Goal: Find contact information: Obtain details needed to contact an individual or organization

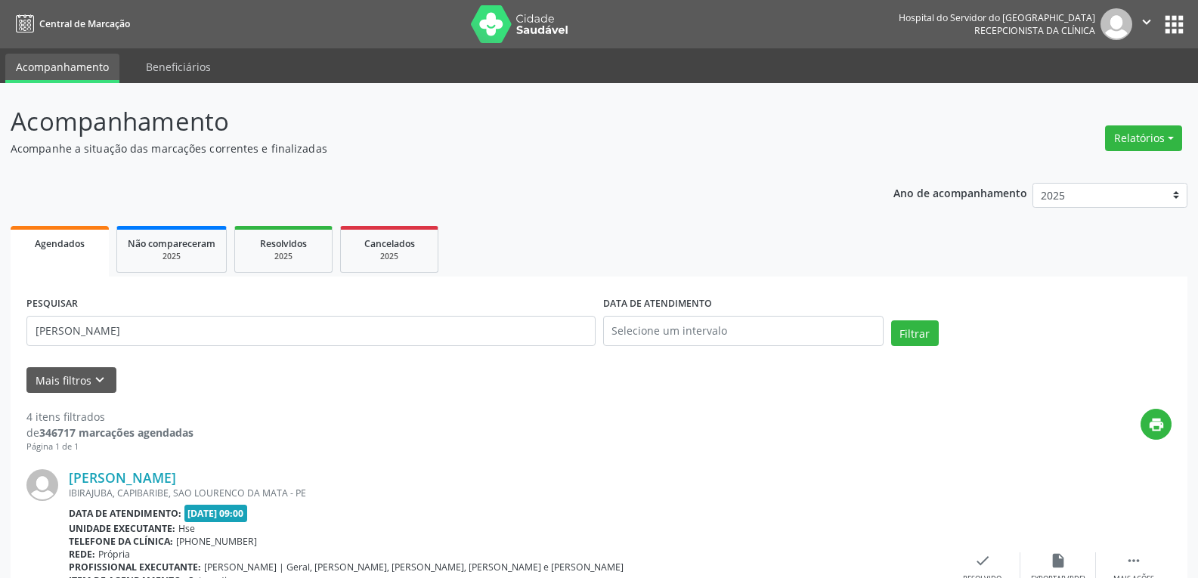
type input "[PERSON_NAME]"
click at [891, 320] on button "Filtrar" at bounding box center [915, 333] width 48 height 26
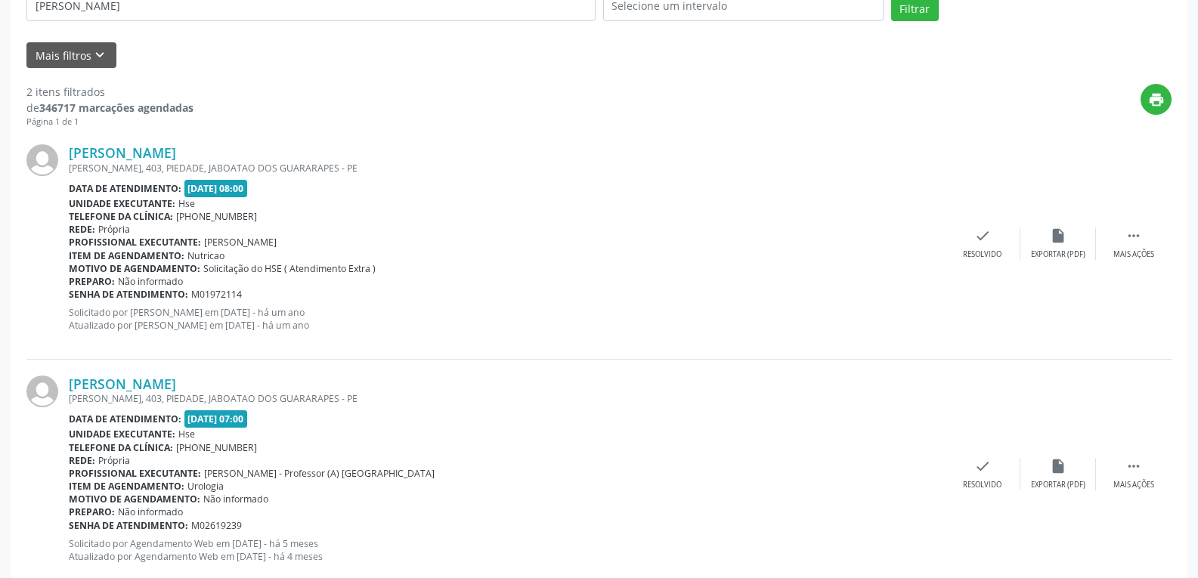
scroll to position [363, 0]
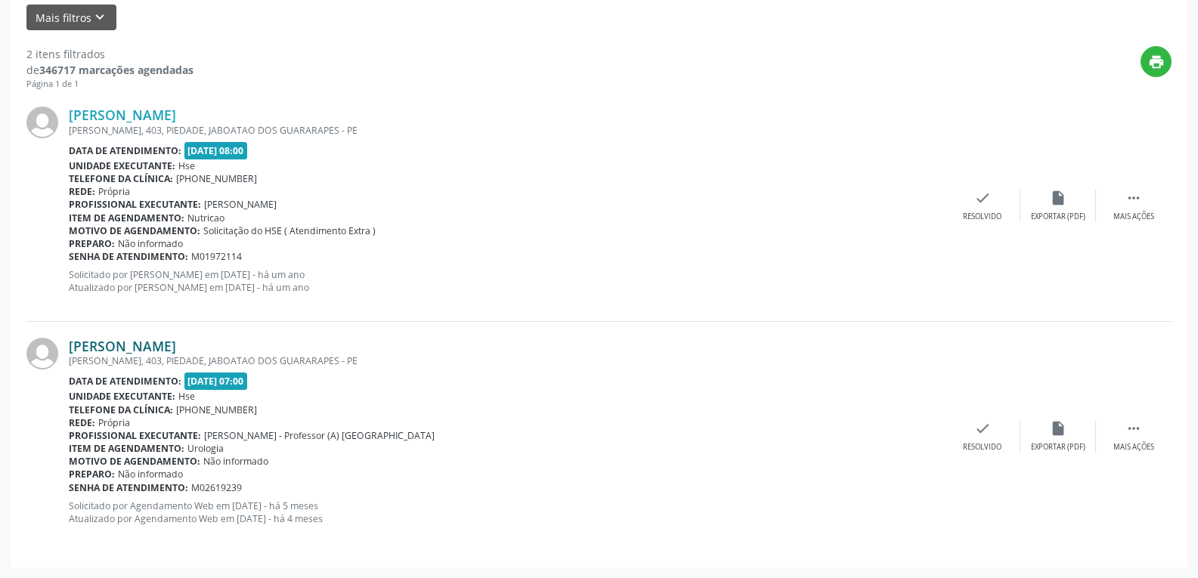
click at [167, 348] on link "[PERSON_NAME]" at bounding box center [122, 346] width 107 height 17
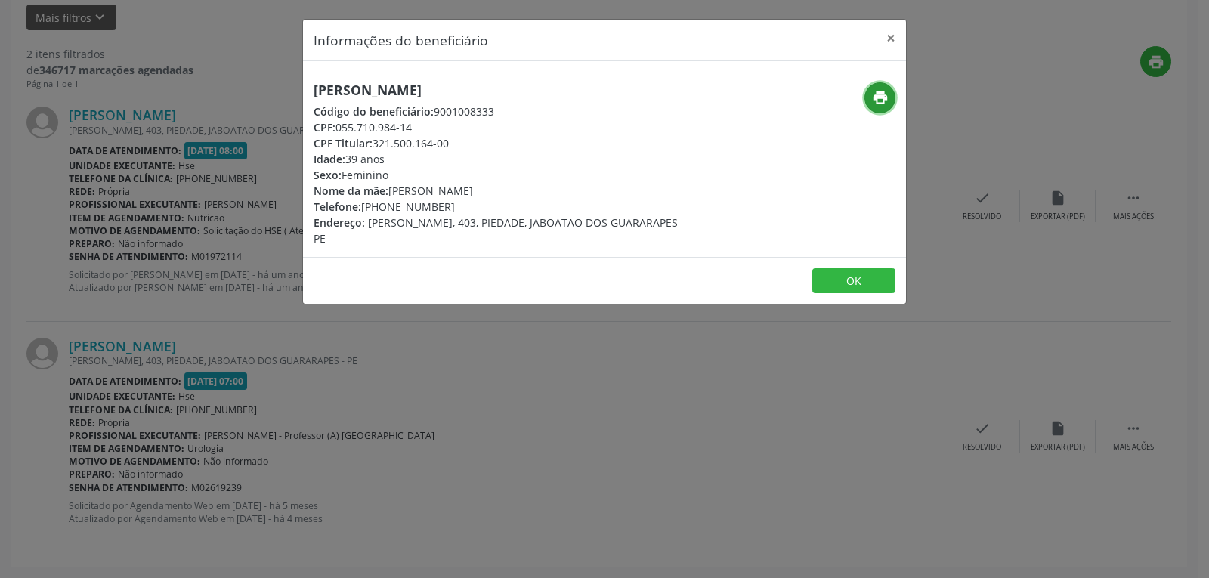
click at [874, 110] on button "print" at bounding box center [880, 97] width 31 height 31
drag, startPoint x: 336, startPoint y: 125, endPoint x: 472, endPoint y: 125, distance: 136.8
click at [472, 125] on div "CPF: 055.710.984-14" at bounding box center [504, 127] width 381 height 16
copy div "055.710.984-14"
drag, startPoint x: 385, startPoint y: 205, endPoint x: 460, endPoint y: 202, distance: 75.6
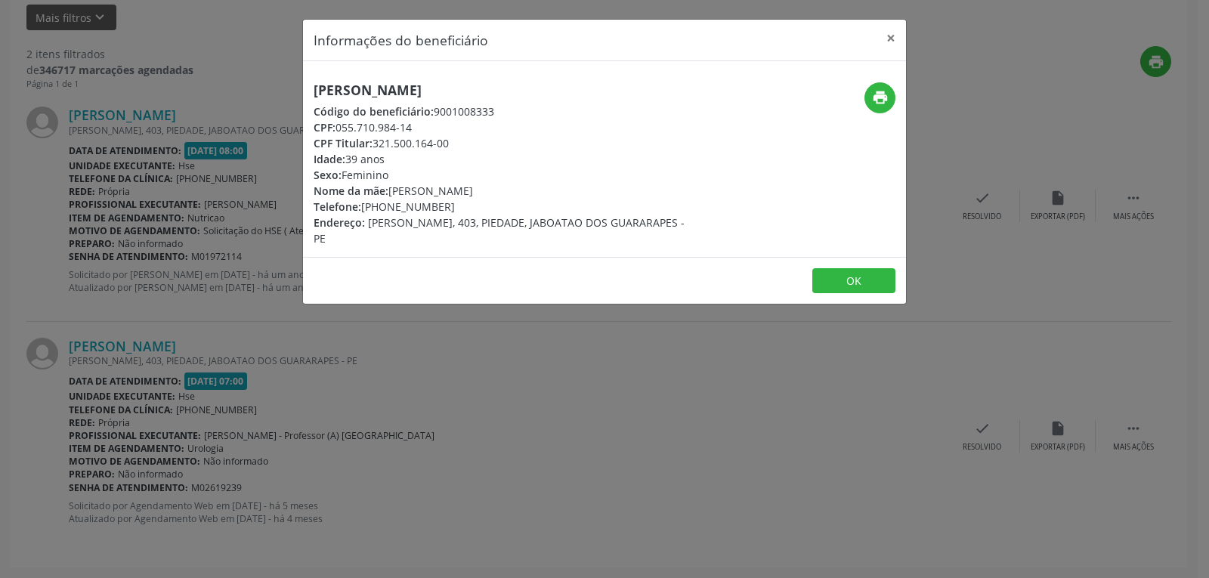
click at [460, 202] on div "Telefone: [PHONE_NUMBER]" at bounding box center [504, 207] width 381 height 16
copy div "98819-0929"
click at [888, 37] on button "×" at bounding box center [891, 38] width 30 height 37
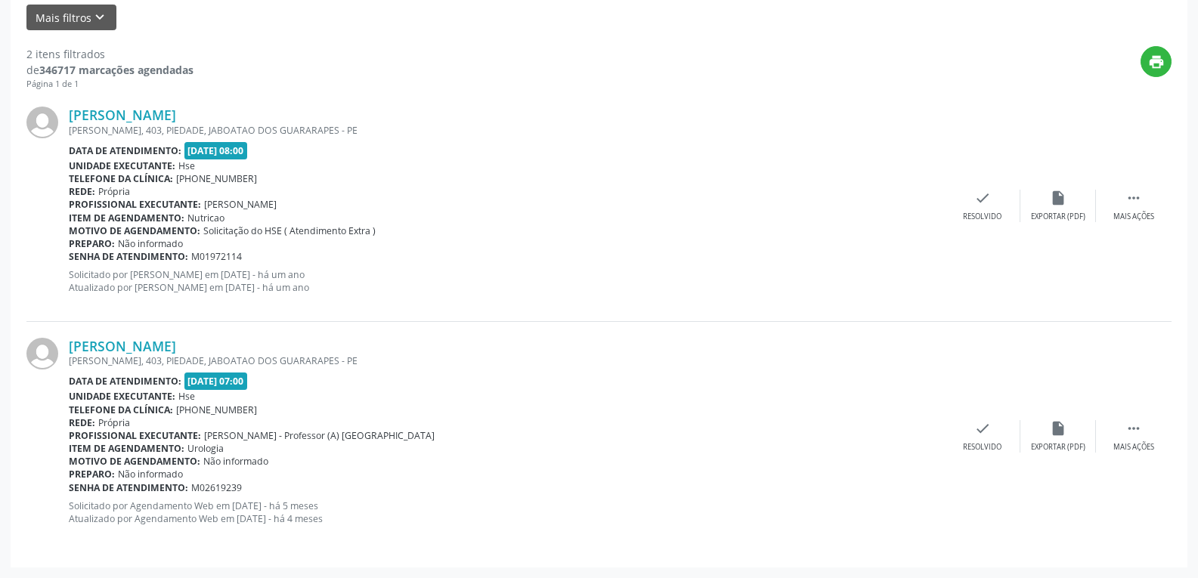
click at [803, 151] on div "Data de atendimento: [DATE] 08:00" at bounding box center [507, 150] width 876 height 17
